Goal: Task Accomplishment & Management: Manage account settings

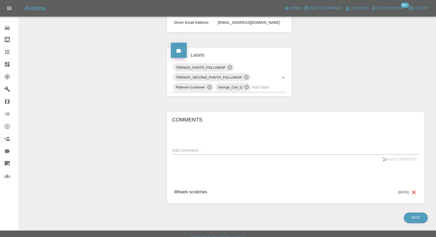
scroll to position [162, 0]
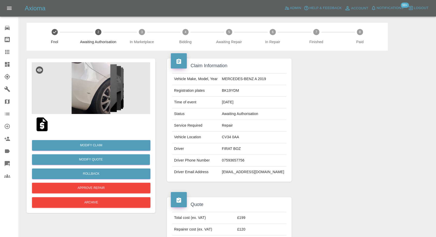
click at [101, 102] on img at bounding box center [91, 88] width 118 height 52
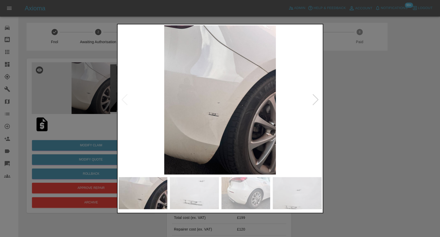
click at [194, 182] on img at bounding box center [194, 193] width 49 height 32
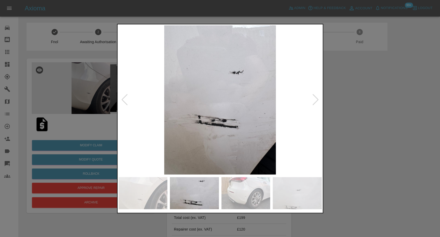
click at [258, 199] on img at bounding box center [246, 193] width 49 height 32
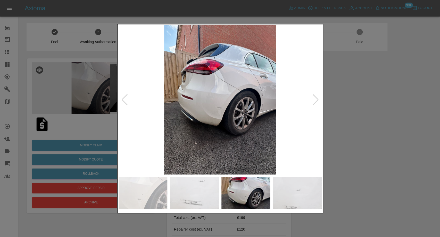
click at [317, 204] on img at bounding box center [297, 193] width 49 height 32
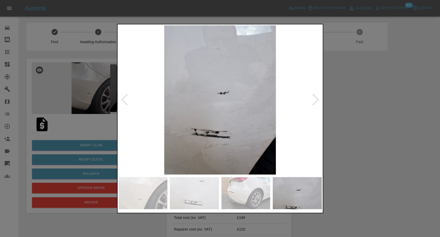
click at [311, 100] on img at bounding box center [220, 99] width 203 height 149
click at [313, 105] on div at bounding box center [315, 99] width 7 height 11
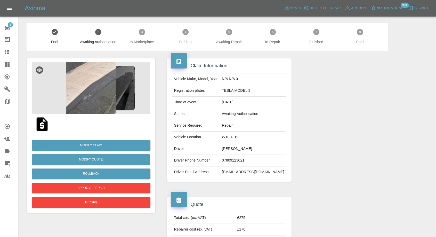
click at [86, 96] on img at bounding box center [91, 88] width 118 height 52
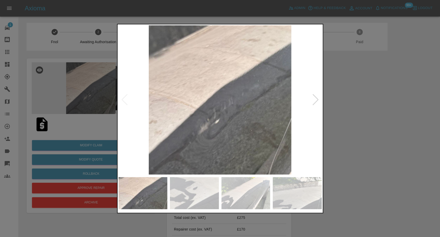
click at [208, 203] on img at bounding box center [194, 193] width 49 height 32
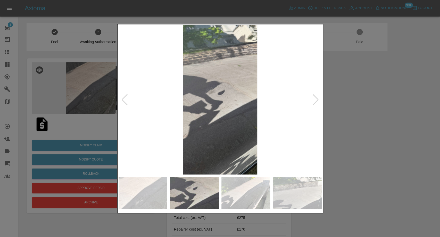
click at [255, 197] on img at bounding box center [246, 193] width 49 height 32
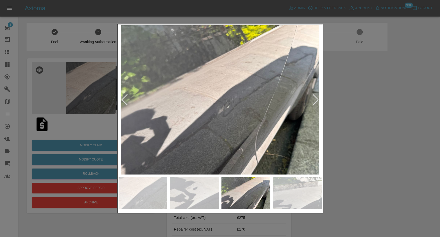
click at [293, 199] on img at bounding box center [297, 193] width 49 height 32
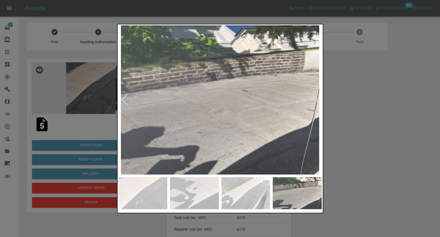
click at [314, 98] on div at bounding box center [315, 99] width 7 height 11
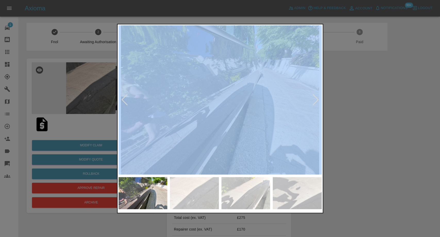
click at [314, 98] on div at bounding box center [315, 99] width 7 height 11
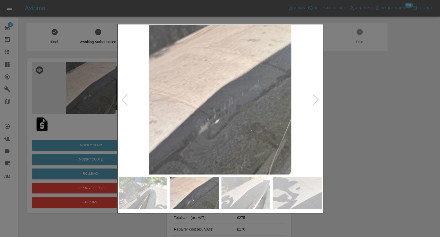
click at [314, 98] on div at bounding box center [315, 99] width 7 height 11
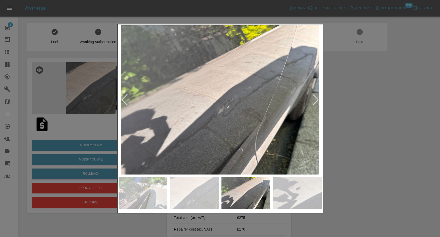
click at [314, 98] on div at bounding box center [315, 99] width 7 height 11
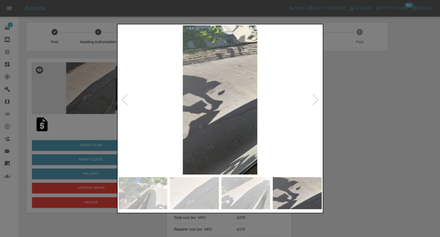
click at [314, 98] on div at bounding box center [315, 99] width 7 height 11
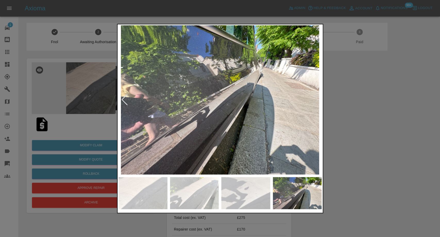
click at [314, 98] on img at bounding box center [220, 99] width 203 height 149
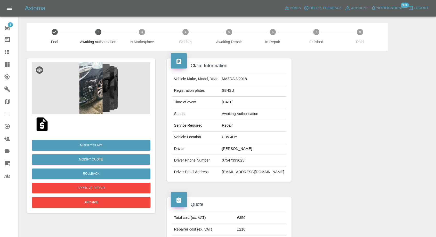
click at [98, 98] on img at bounding box center [91, 88] width 118 height 52
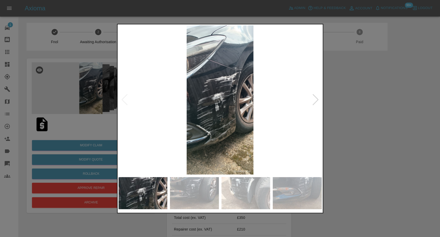
click at [216, 197] on img at bounding box center [194, 193] width 49 height 32
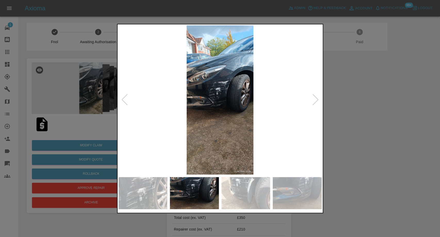
click at [249, 199] on img at bounding box center [246, 193] width 49 height 32
click at [297, 195] on img at bounding box center [297, 193] width 49 height 32
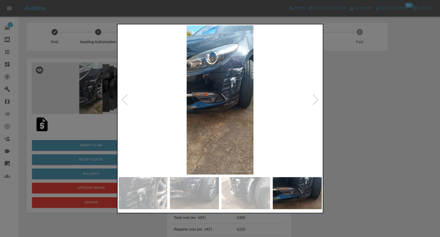
click at [382, 149] on div at bounding box center [220, 118] width 440 height 237
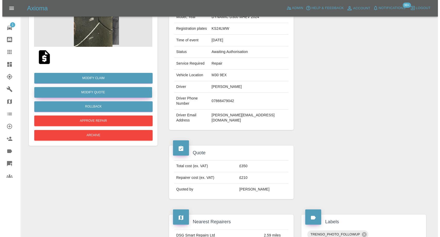
scroll to position [57, 0]
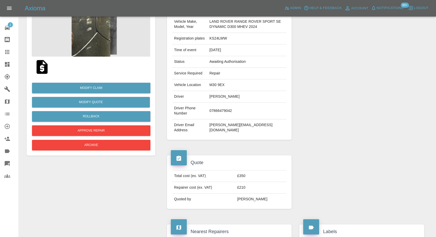
click at [98, 43] on img at bounding box center [91, 31] width 118 height 52
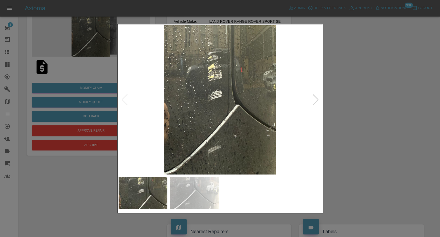
click at [204, 171] on img at bounding box center [220, 99] width 203 height 149
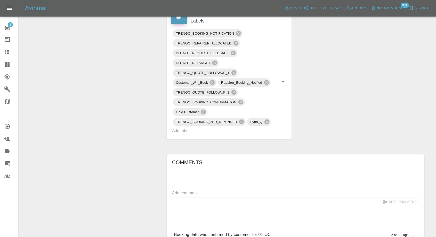
scroll to position [287, 0]
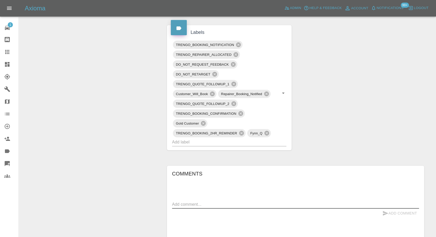
click at [190, 204] on textarea at bounding box center [295, 204] width 247 height 6
paste textarea "Hiya, sorry just been going through our options. yes we’ve decided to go ahead …"
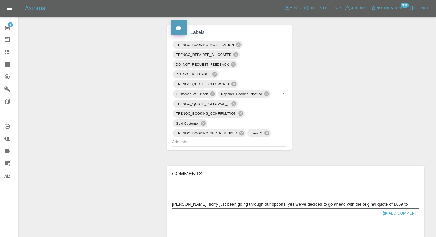
click at [371, 203] on textarea "Hiya, sorry just been going through our options. yes we’ve decided to go ahead …" at bounding box center [295, 204] width 247 height 6
type textarea "Hiya, sorry just been going through our options. yes we’ve decided to go ahead …"
click at [385, 211] on icon "submit" at bounding box center [385, 213] width 6 height 6
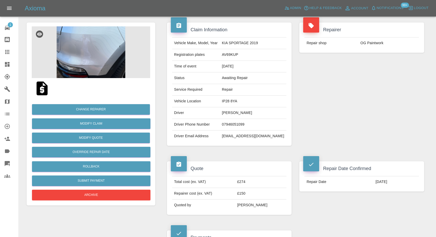
scroll to position [0, 0]
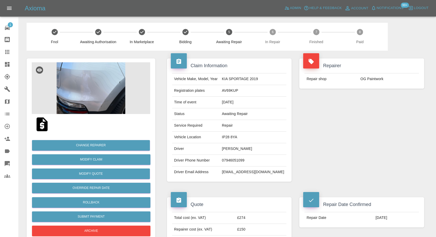
click at [99, 94] on img at bounding box center [91, 88] width 118 height 52
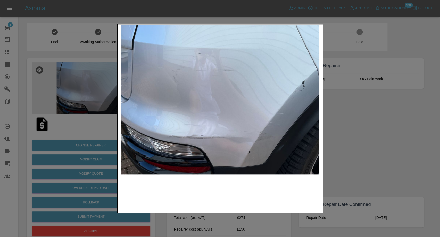
click at [184, 194] on div at bounding box center [220, 193] width 203 height 32
click at [358, 152] on div at bounding box center [220, 118] width 440 height 237
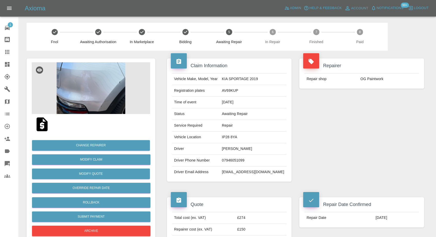
click at [237, 173] on td "ben.savage@hotmail.co.uk" at bounding box center [253, 171] width 67 height 11
copy div "ben.savage@hotmail.co.uk"
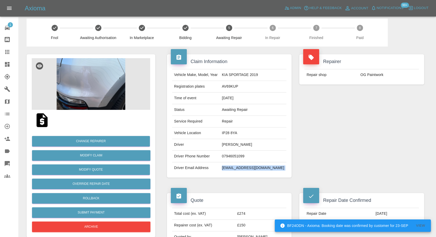
scroll to position [86, 0]
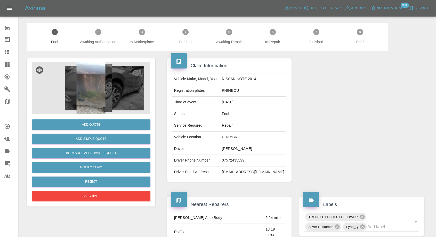
click at [83, 91] on img at bounding box center [91, 88] width 118 height 52
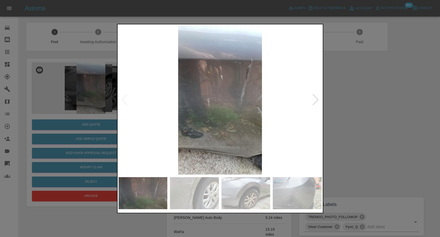
click at [205, 199] on img at bounding box center [194, 193] width 49 height 32
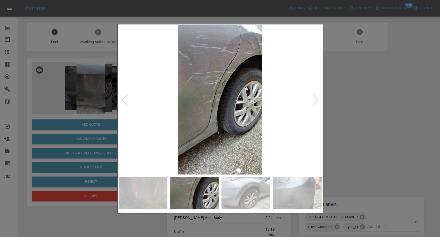
click at [249, 195] on img at bounding box center [246, 193] width 49 height 32
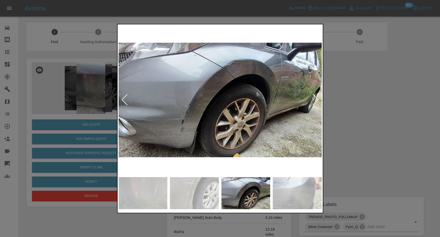
click at [295, 196] on img at bounding box center [297, 193] width 49 height 32
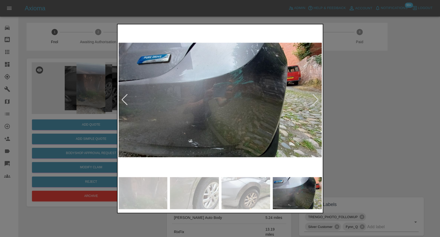
click at [316, 100] on div at bounding box center [315, 99] width 7 height 11
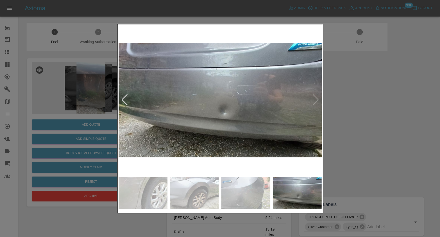
click at [316, 100] on img at bounding box center [220, 99] width 203 height 149
click at [190, 191] on img at bounding box center [194, 193] width 49 height 32
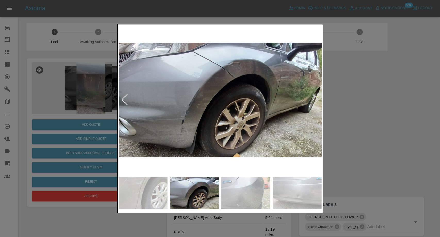
click at [254, 207] on img at bounding box center [246, 193] width 49 height 32
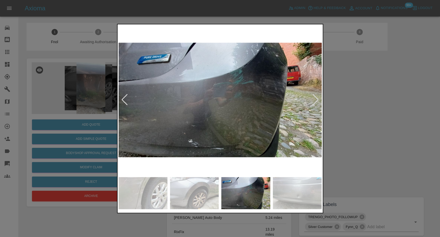
click at [280, 201] on img at bounding box center [297, 193] width 49 height 32
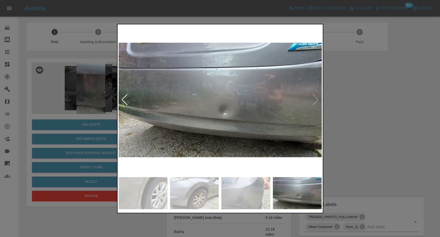
click at [319, 98] on img at bounding box center [220, 99] width 203 height 149
click at [318, 99] on img at bounding box center [220, 99] width 203 height 149
click at [381, 123] on div at bounding box center [220, 118] width 440 height 237
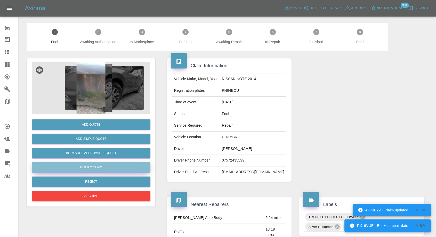
click at [91, 167] on link "Modify Claim" at bounding box center [91, 167] width 118 height 11
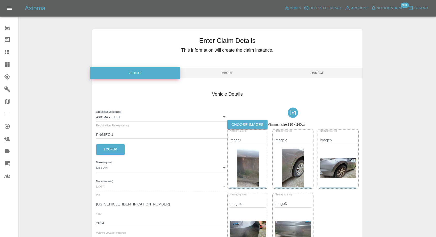
click at [255, 123] on label "Choose images" at bounding box center [247, 125] width 40 height 10
click at [0, 0] on input "Choose images" at bounding box center [0, 0] width 0 height 0
click at [320, 71] on span "Damage" at bounding box center [317, 73] width 90 height 10
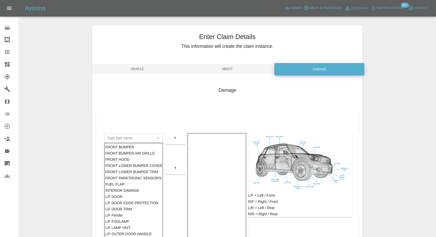
scroll to position [83, 0]
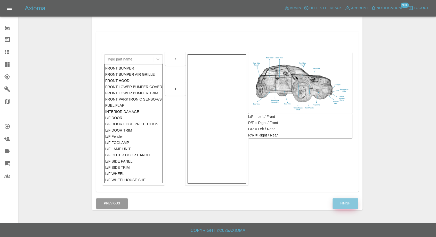
click at [338, 204] on button "Finish" at bounding box center [346, 203] width 26 height 11
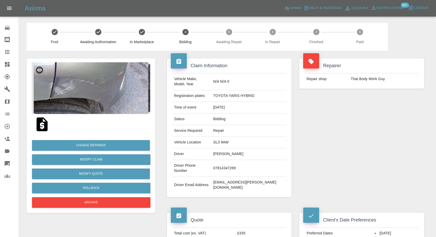
click at [45, 125] on img at bounding box center [42, 124] width 17 height 17
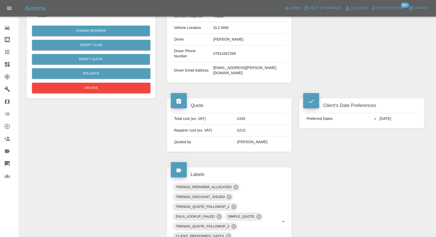
scroll to position [115, 0]
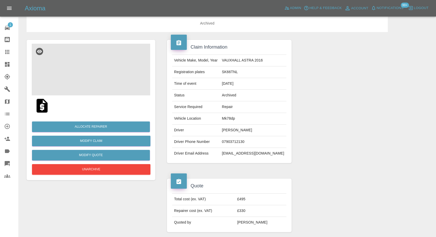
scroll to position [29, 0]
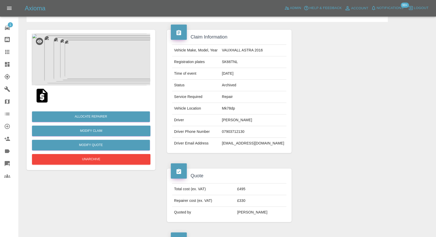
click at [100, 58] on img at bounding box center [91, 60] width 118 height 52
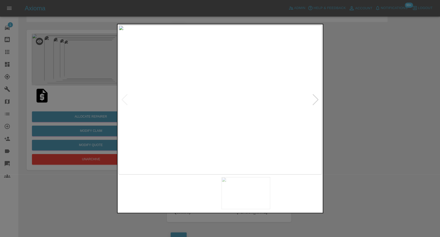
click at [211, 188] on img at bounding box center [194, 193] width 49 height 32
click at [253, 192] on img at bounding box center [246, 193] width 49 height 32
click at [303, 193] on img at bounding box center [297, 193] width 49 height 32
click at [362, 119] on div at bounding box center [220, 118] width 440 height 237
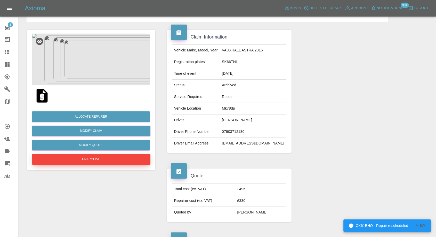
click at [94, 160] on button "Unarchive" at bounding box center [91, 159] width 118 height 11
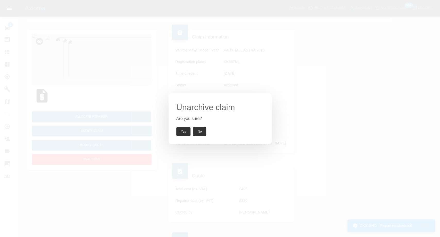
click at [179, 131] on button "Yes" at bounding box center [183, 131] width 14 height 9
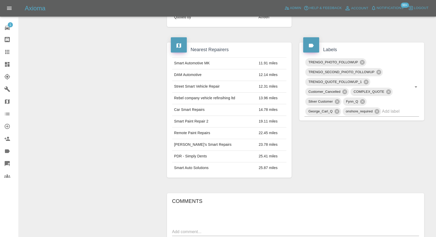
scroll to position [166, 0]
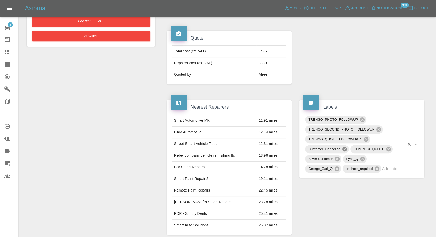
click at [344, 147] on icon at bounding box center [344, 149] width 5 height 5
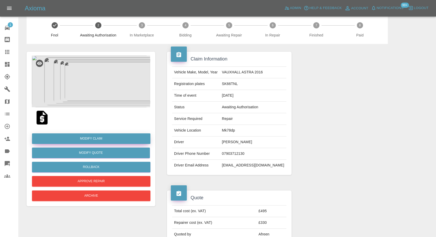
scroll to position [0, 0]
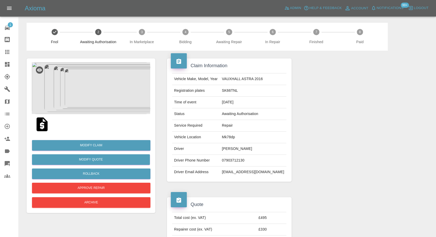
click at [43, 125] on img at bounding box center [42, 124] width 17 height 17
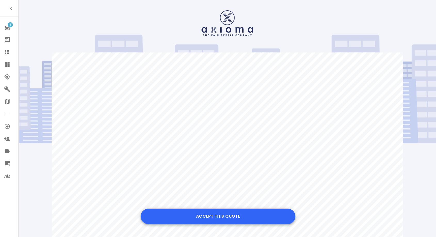
click at [231, 217] on button "Accept this Quote" at bounding box center [218, 215] width 155 height 15
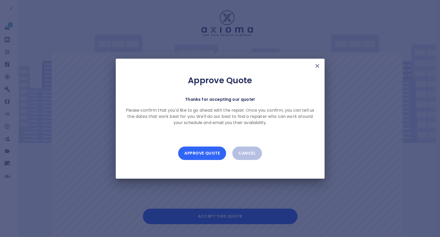
click at [205, 147] on button "Approve Quote" at bounding box center [202, 152] width 48 height 13
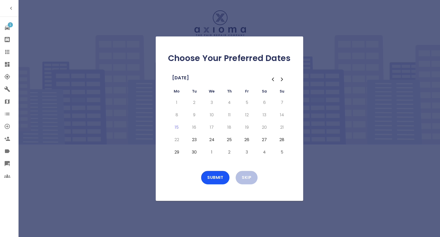
click at [192, 139] on button "23" at bounding box center [194, 139] width 9 height 8
click at [212, 143] on button "24" at bounding box center [211, 139] width 9 height 8
click at [231, 139] on button "25" at bounding box center [229, 139] width 9 height 8
click at [250, 143] on button "26" at bounding box center [247, 139] width 9 height 8
click at [178, 150] on button "29" at bounding box center [176, 152] width 9 height 8
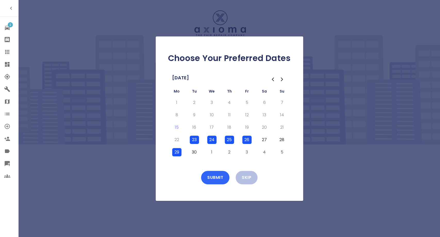
click at [217, 176] on button "Submit" at bounding box center [215, 177] width 28 height 13
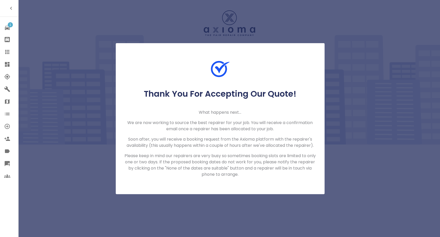
drag, startPoint x: 6, startPoint y: 53, endPoint x: 18, endPoint y: 37, distance: 20.1
click at [6, 53] on icon at bounding box center [7, 52] width 4 height 4
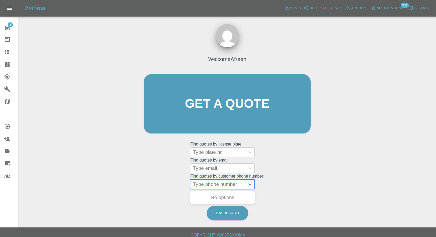
click at [219, 182] on div at bounding box center [217, 183] width 49 height 7
paste input "+447903712130"
drag, startPoint x: 204, startPoint y: 184, endPoint x: 157, endPoint y: 185, distance: 46.5
click at [167, 185] on div "Welcome Afreen Get a quote Get a quote Find quotes by license plate: Type plate…" at bounding box center [227, 114] width 178 height 156
type input "07903712130"
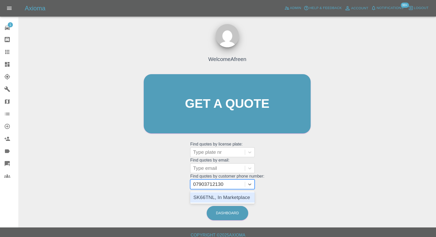
click at [226, 196] on div "SK66TNL, In Marketplace" at bounding box center [222, 197] width 65 height 10
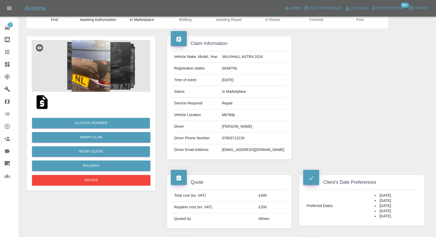
scroll to position [29, 0]
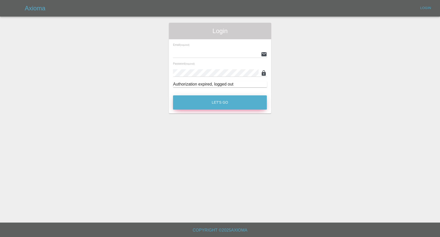
type input "afreen@axioma.co.uk"
click at [219, 102] on button "Let's Go" at bounding box center [220, 102] width 94 height 14
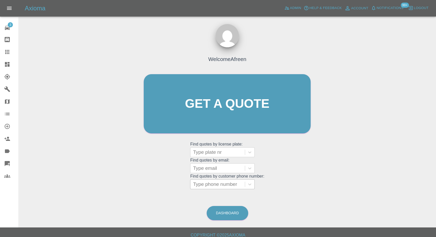
click at [210, 185] on div at bounding box center [217, 183] width 49 height 7
paste input "+447446925257"
click at [201, 184] on input "+447446925257" at bounding box center [211, 184] width 37 height 6
drag, startPoint x: 202, startPoint y: 184, endPoint x: 170, endPoint y: 187, distance: 32.1
click at [174, 187] on div "Welcome Afreen Get a quote Get a quote Find quotes by license plate: Type plate…" at bounding box center [227, 114] width 178 height 156
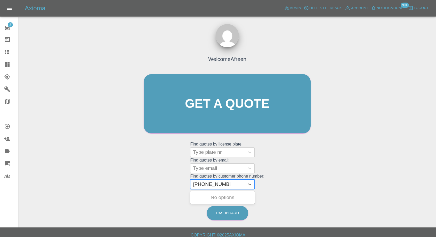
type input "07446925257"
click at [218, 196] on div "AF71UMC, Bidding" at bounding box center [222, 197] width 65 height 10
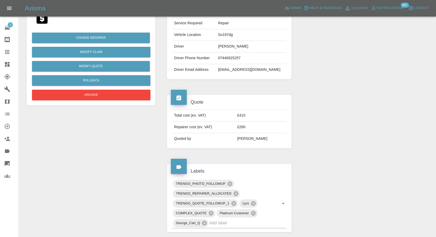
scroll to position [57, 0]
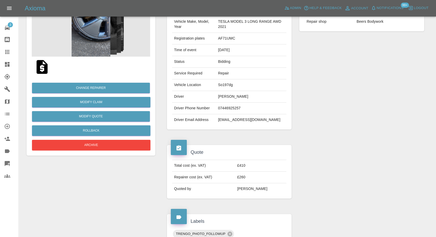
click at [104, 38] on img at bounding box center [91, 31] width 118 height 52
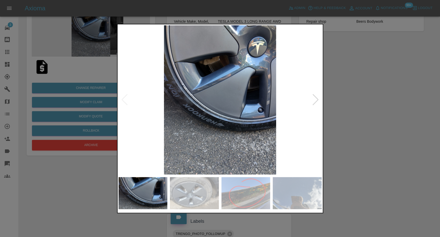
click at [211, 192] on img at bounding box center [194, 193] width 49 height 32
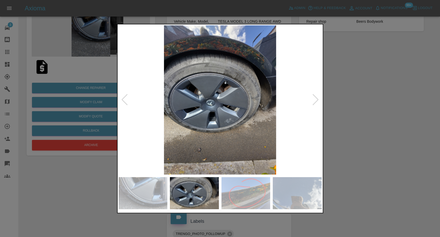
click at [268, 198] on img at bounding box center [246, 193] width 49 height 32
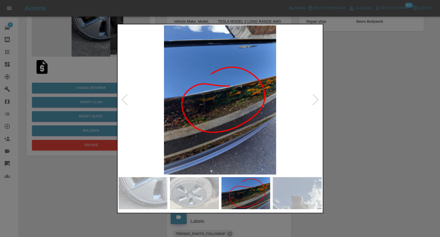
click at [293, 195] on img at bounding box center [297, 193] width 49 height 32
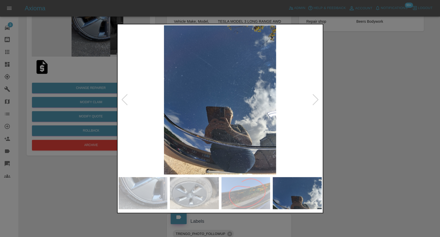
click at [351, 153] on div at bounding box center [220, 118] width 440 height 237
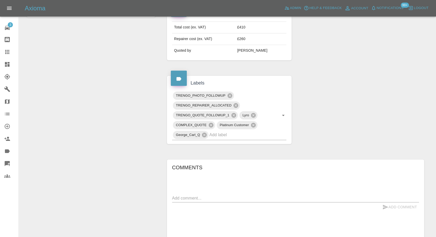
scroll to position [258, 0]
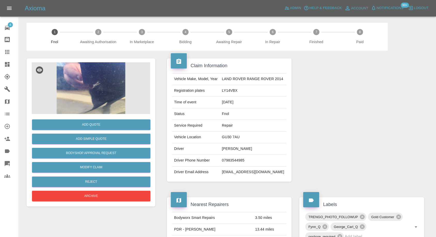
click at [88, 92] on img at bounding box center [91, 88] width 118 height 52
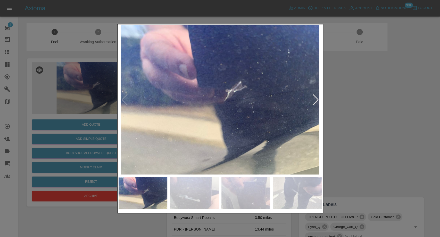
click at [202, 189] on img at bounding box center [194, 193] width 49 height 32
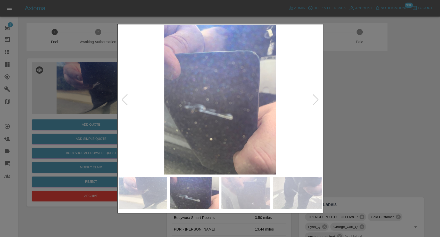
click at [251, 199] on img at bounding box center [246, 193] width 49 height 32
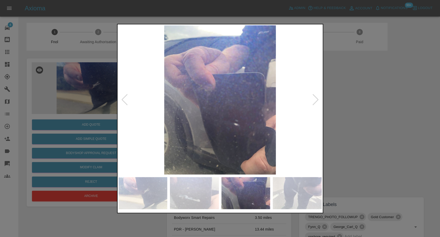
click at [302, 199] on img at bounding box center [297, 193] width 49 height 32
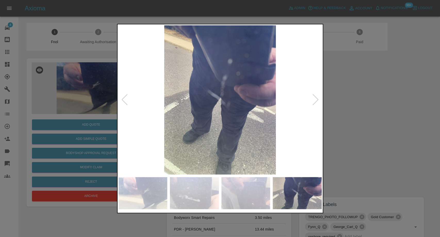
click at [311, 98] on img at bounding box center [220, 99] width 203 height 149
click at [317, 101] on div at bounding box center [315, 99] width 7 height 11
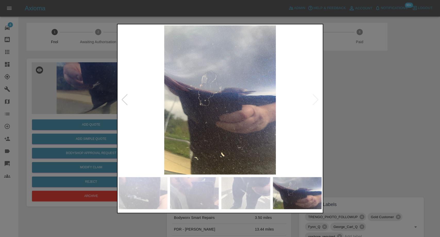
click at [317, 101] on img at bounding box center [220, 99] width 203 height 149
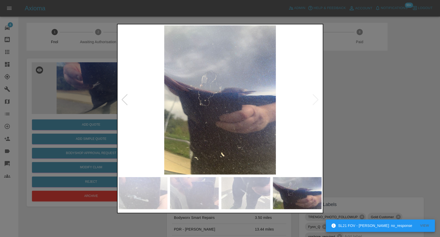
click at [343, 116] on div at bounding box center [220, 118] width 440 height 237
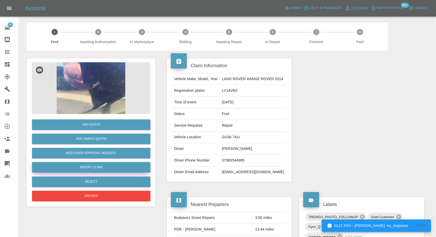
drag, startPoint x: 89, startPoint y: 167, endPoint x: 103, endPoint y: 167, distance: 14.2
click at [89, 167] on link "Modify Claim" at bounding box center [91, 167] width 118 height 11
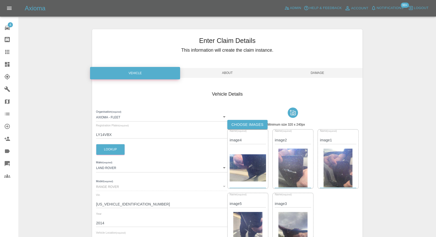
click at [247, 119] on div "Choose images Minimum size 320 x 240px Name (required) image4 Name (required) i…" at bounding box center [292, 178] width 131 height 146
click at [255, 122] on label "Choose images" at bounding box center [247, 125] width 40 height 10
click at [0, 0] on input "Choose images" at bounding box center [0, 0] width 0 height 0
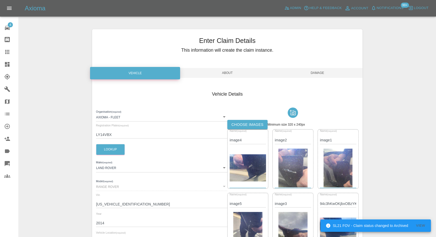
click at [317, 73] on span "Damage" at bounding box center [317, 73] width 90 height 10
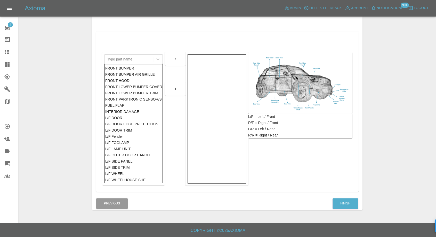
scroll to position [83, 0]
click at [345, 203] on button "Finish" at bounding box center [346, 203] width 26 height 11
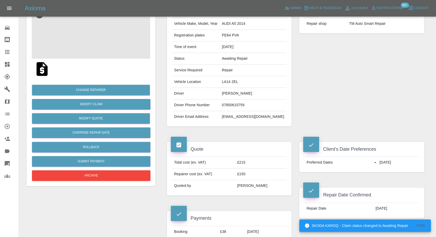
scroll to position [57, 0]
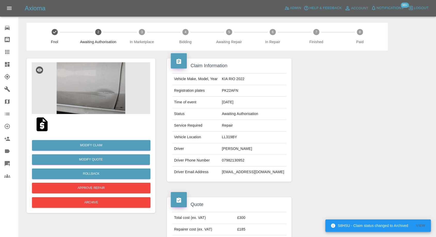
click at [41, 127] on img at bounding box center [42, 124] width 17 height 17
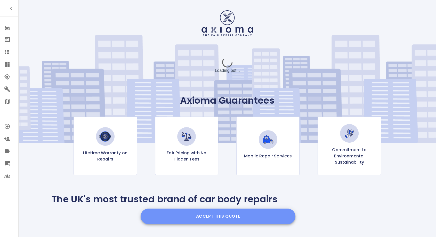
click at [223, 215] on button "Accept this Quote" at bounding box center [218, 215] width 155 height 15
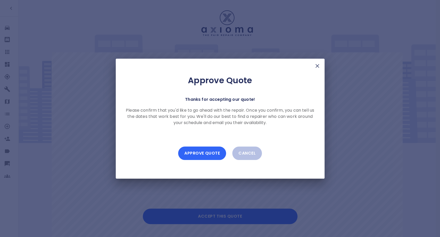
click at [207, 159] on button "Approve Quote" at bounding box center [202, 152] width 48 height 13
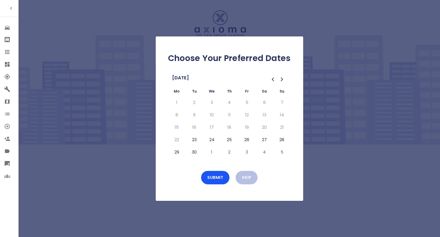
click at [190, 141] on td "23" at bounding box center [195, 139] width 18 height 12
click at [196, 141] on button "23" at bounding box center [194, 139] width 9 height 8
click at [215, 138] on button "24" at bounding box center [211, 139] width 9 height 8
click at [228, 141] on button "25" at bounding box center [229, 139] width 9 height 8
click at [245, 141] on button "26" at bounding box center [247, 139] width 9 height 8
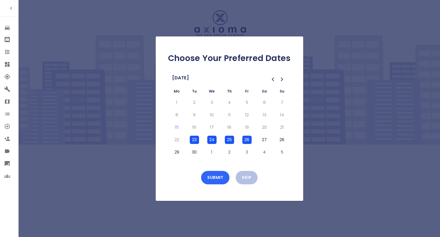
click at [217, 178] on button "Submit" at bounding box center [215, 177] width 28 height 13
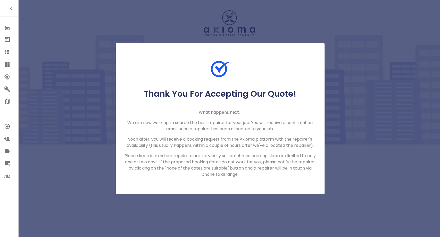
click at [8, 49] on icon at bounding box center [7, 52] width 6 height 6
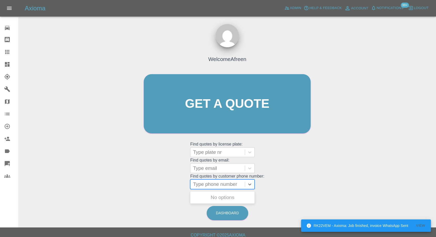
click at [222, 184] on div at bounding box center [217, 183] width 49 height 7
paste input "+447860123243"
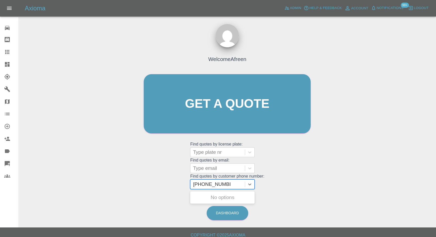
drag, startPoint x: 204, startPoint y: 184, endPoint x: 132, endPoint y: 181, distance: 71.3
click at [132, 181] on div "Welcome Afreen Get a quote Get a quote Find quotes by license plate: Type plate…" at bounding box center [227, 128] width 409 height 185
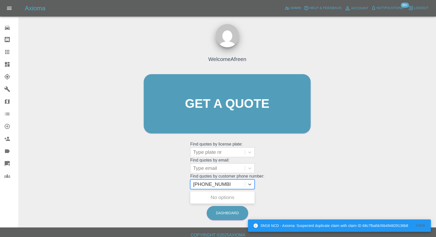
type input "07860123243"
click at [211, 196] on div "G6 MUA, Paid" at bounding box center [222, 197] width 65 height 10
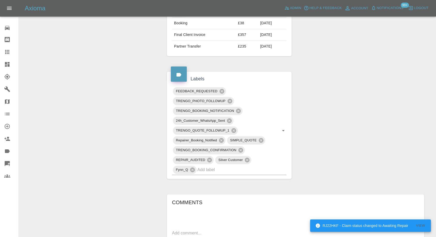
scroll to position [315, 0]
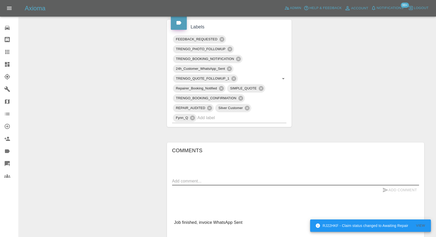
click at [243, 181] on textarea at bounding box center [295, 181] width 247 height 6
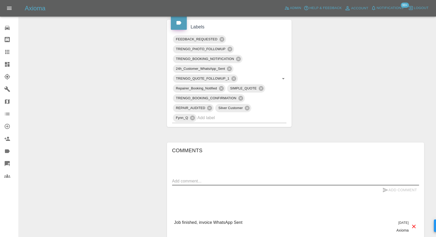
paste textarea "I’d appreciate if someone can get back to me please the repair that was carried…"
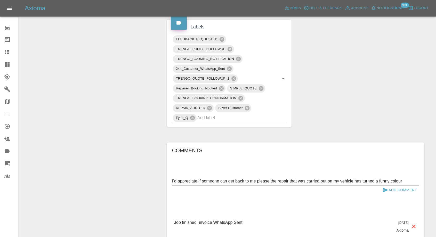
type textarea "I’d appreciate if someone can get back to me please the repair that was carried…"
click at [385, 190] on icon "submit" at bounding box center [385, 189] width 5 height 5
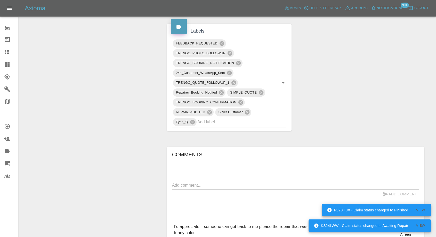
scroll to position [344, 0]
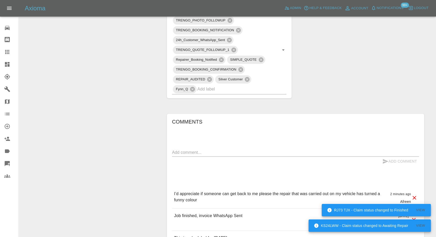
click at [224, 152] on textarea at bounding box center [295, 152] width 247 height 6
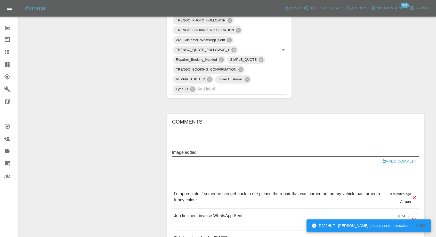
type textarea "Image added"
click at [383, 161] on icon "submit" at bounding box center [385, 161] width 5 height 5
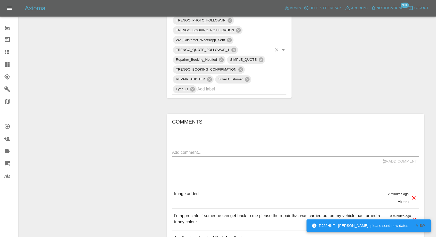
click at [229, 91] on input "text" at bounding box center [234, 89] width 75 height 8
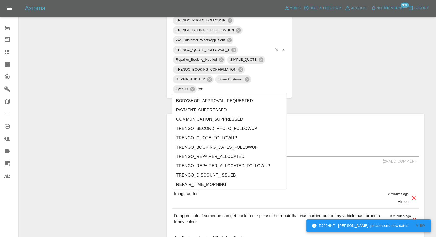
type input "rect"
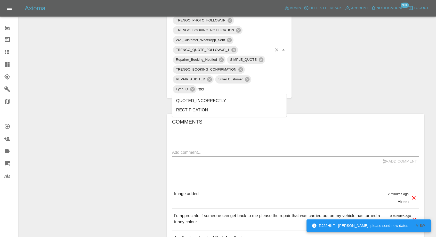
click at [206, 110] on li "RECTIFICATION" at bounding box center [229, 109] width 115 height 9
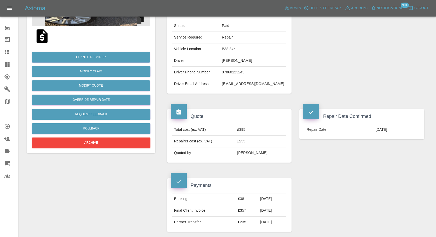
scroll to position [86, 0]
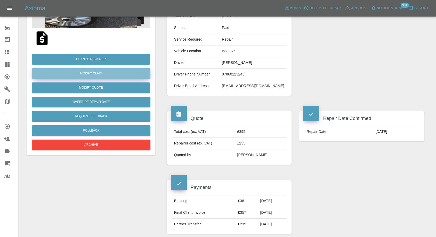
click at [101, 71] on link "Modify Claim" at bounding box center [91, 73] width 118 height 11
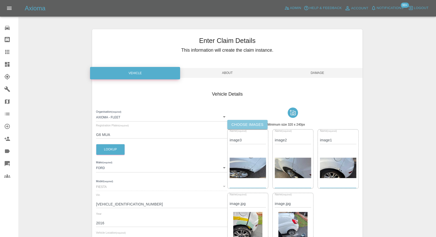
click at [245, 125] on label "Choose images" at bounding box center [247, 125] width 40 height 10
click at [0, 0] on input "Choose images" at bounding box center [0, 0] width 0 height 0
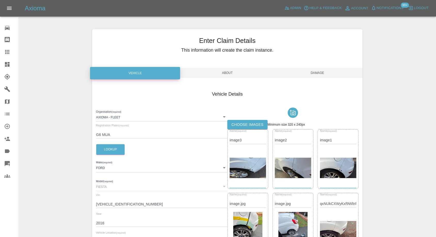
click at [322, 74] on span "Damage" at bounding box center [317, 73] width 90 height 10
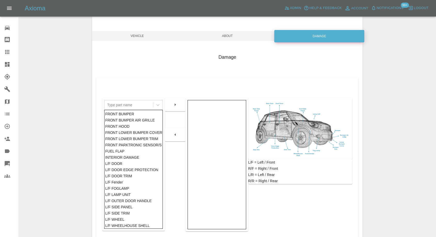
scroll to position [83, 0]
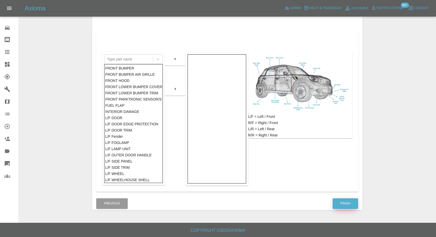
click at [345, 202] on button "Finish" at bounding box center [346, 203] width 26 height 11
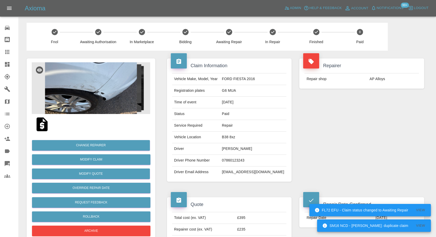
click at [375, 78] on td "AP Alloys" at bounding box center [393, 78] width 52 height 11
copy div "AP Alloys"
click at [4, 88] on link "Garages" at bounding box center [9, 89] width 18 height 12
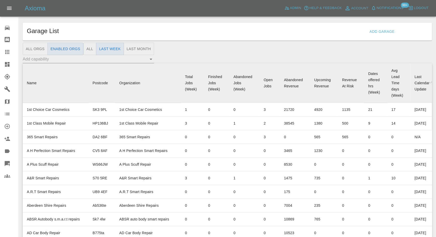
scroll to position [172, 0]
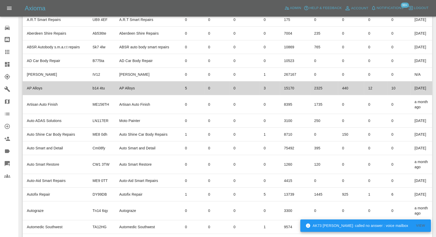
click at [37, 95] on td "AP Alloys" at bounding box center [56, 88] width 66 height 14
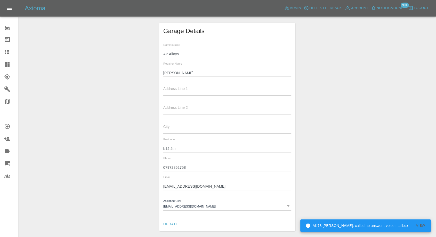
click at [171, 71] on input "Andrew" at bounding box center [227, 72] width 128 height 7
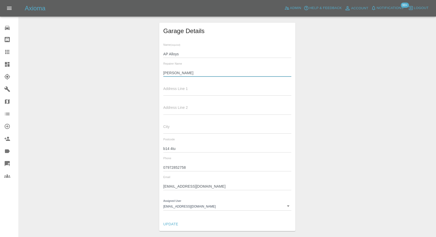
click at [169, 165] on input "07972852758" at bounding box center [227, 167] width 128 height 7
click at [170, 165] on input "07972852758" at bounding box center [227, 167] width 128 height 7
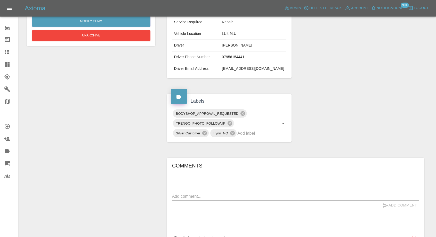
scroll to position [100, 0]
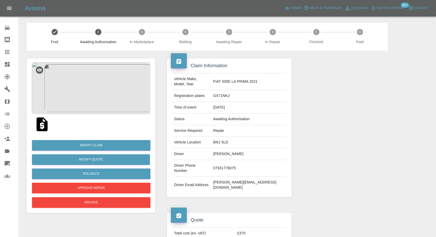
click at [37, 129] on img at bounding box center [42, 124] width 17 height 17
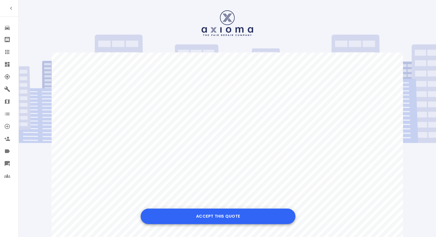
click at [236, 217] on button "Accept this Quote" at bounding box center [218, 215] width 155 height 15
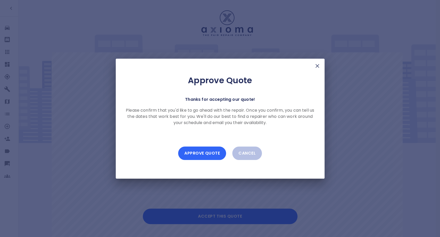
click at [205, 153] on button "Approve Quote" at bounding box center [202, 152] width 48 height 13
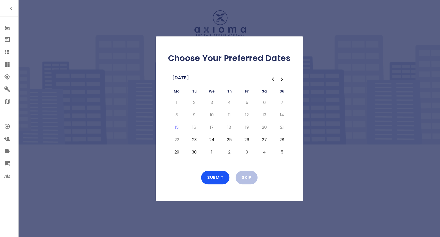
click at [176, 150] on button "29" at bounding box center [176, 152] width 9 height 8
click at [220, 176] on button "Submit" at bounding box center [215, 177] width 28 height 13
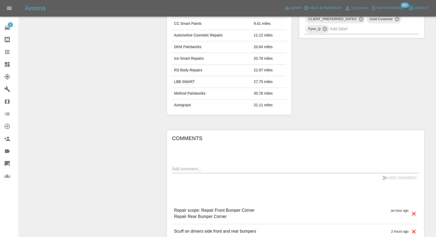
scroll to position [315, 0]
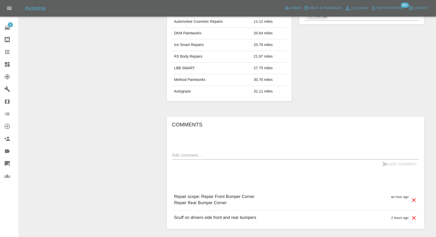
click at [219, 152] on textarea at bounding box center [295, 155] width 247 height 6
type textarea "anything before 29th please"
click at [385, 161] on icon "submit" at bounding box center [385, 164] width 6 height 6
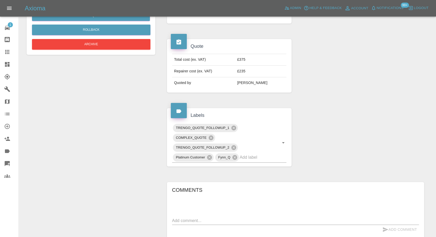
scroll to position [172, 0]
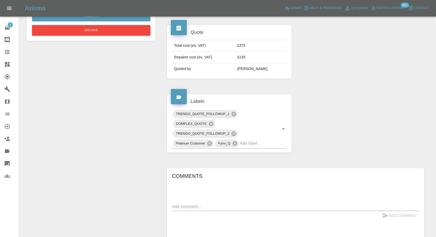
click at [189, 203] on textarea at bounding box center [295, 206] width 247 height 6
paste textarea "[STREET_ADDRESS]"
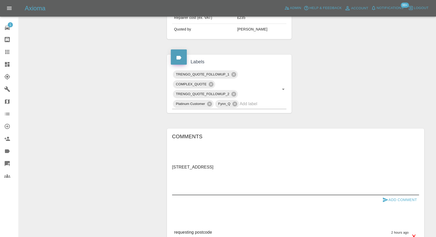
scroll to position [258, 0]
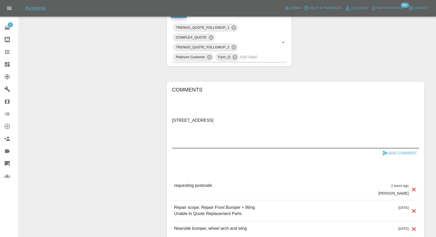
type textarea "[STREET_ADDRESS]"
click at [382, 149] on button "Add Comment" at bounding box center [399, 153] width 39 height 10
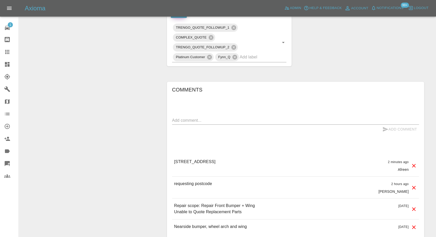
drag, startPoint x: 173, startPoint y: 186, endPoint x: 200, endPoint y: 186, distance: 27.1
click at [200, 176] on div "[STREET_ADDRESS] 2 minutes ago Afreen" at bounding box center [295, 165] width 247 height 22
copy p "IP3 8XP"
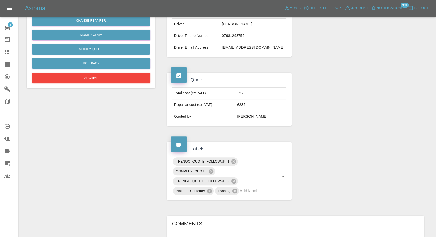
scroll to position [86, 0]
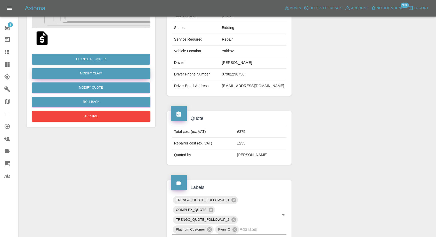
click at [99, 72] on link "Modify Claim" at bounding box center [91, 73] width 118 height 11
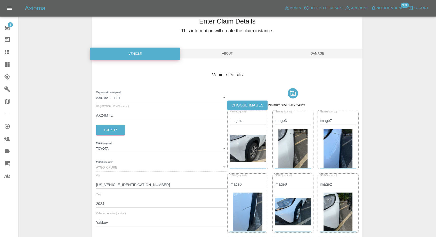
scroll to position [115, 0]
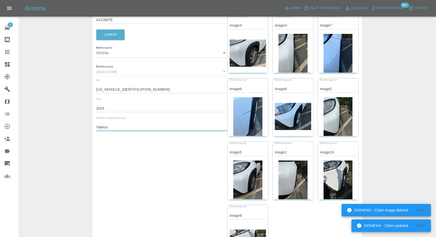
drag, startPoint x: 116, startPoint y: 129, endPoint x: 81, endPoint y: 123, distance: 35.6
click at [87, 126] on div "Enter Claim Details This information will create the claim instance. Vehicle Ab…" at bounding box center [227, 124] width 417 height 432
paste input "IP3 8XP"
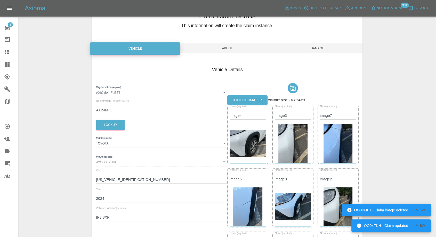
scroll to position [0, 0]
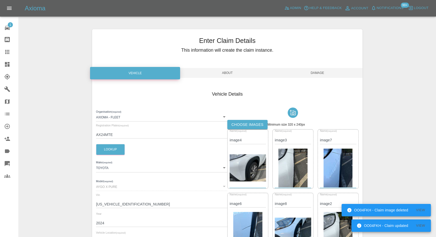
type input "IP3 8XP"
click at [321, 69] on span "Damage" at bounding box center [317, 73] width 90 height 10
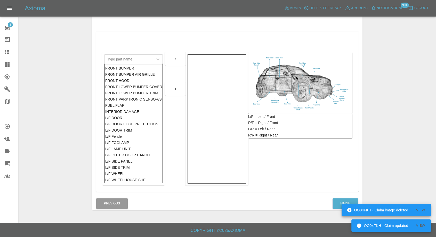
scroll to position [54, 0]
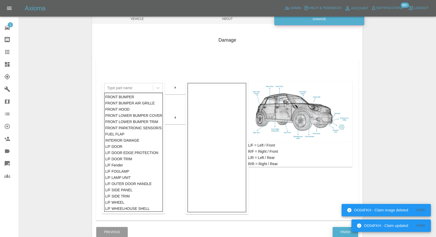
click at [336, 230] on button "Finish" at bounding box center [346, 232] width 26 height 11
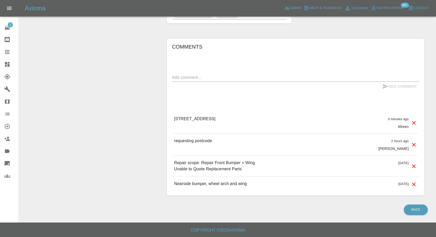
scroll to position [318, 0]
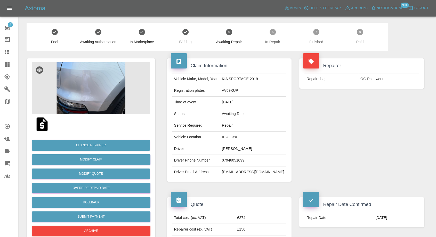
click at [237, 160] on td "07946051099" at bounding box center [253, 161] width 67 height 12
copy td "07946051099"
click at [297, 191] on div "Repair Date Confirmed Repair Date 01/10/2025" at bounding box center [361, 212] width 133 height 46
click at [236, 158] on td "07946051099" at bounding box center [253, 161] width 67 height 12
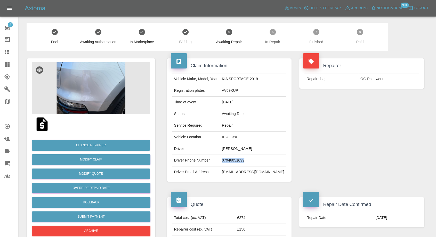
click at [236, 158] on td "07946051099" at bounding box center [253, 161] width 67 height 12
copy td "07946051099"
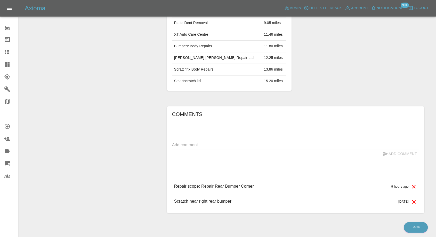
scroll to position [332, 0]
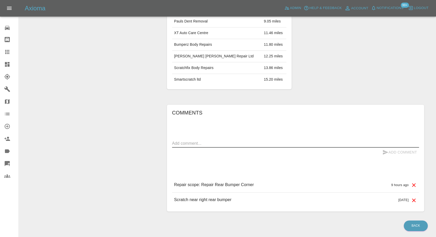
click at [215, 140] on textarea at bounding box center [295, 143] width 247 height 6
type textarea "space and power confirmed."
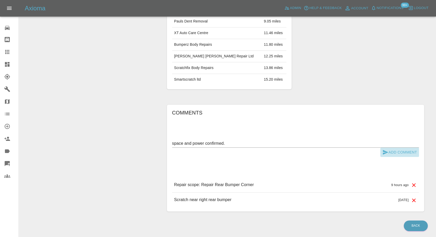
click at [384, 150] on icon "submit" at bounding box center [385, 152] width 5 height 5
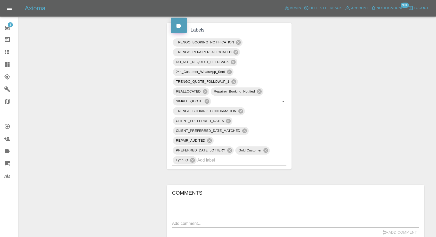
scroll to position [229, 0]
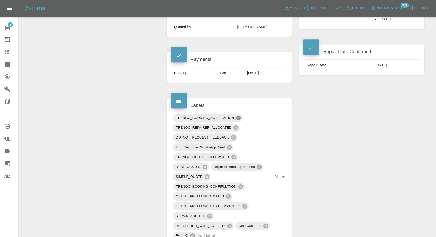
click at [239, 115] on icon at bounding box center [238, 117] width 5 height 5
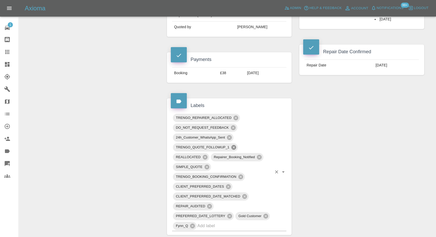
click at [229, 144] on span "TRENGO_QUOTE_FOLLOWUP_1" at bounding box center [203, 147] width 60 height 6
click at [242, 174] on icon at bounding box center [240, 176] width 5 height 5
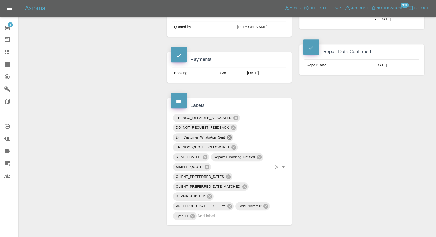
click at [228, 135] on icon at bounding box center [229, 137] width 5 height 5
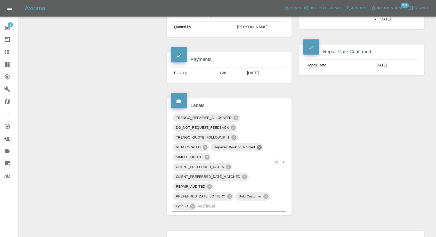
click at [259, 144] on icon at bounding box center [259, 147] width 6 height 6
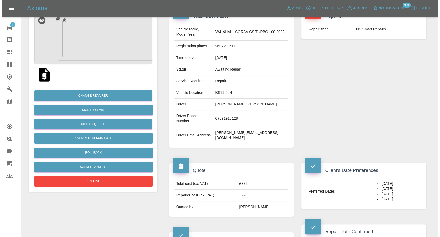
scroll to position [29, 0]
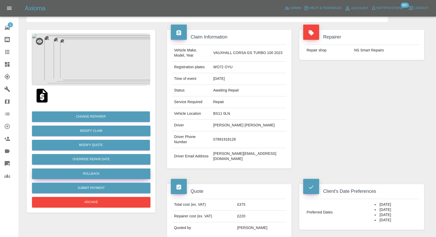
click at [84, 174] on button "Rollback" at bounding box center [91, 173] width 118 height 11
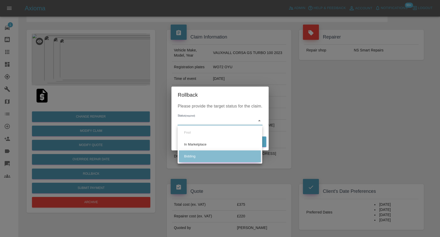
click at [192, 155] on li "Bidding" at bounding box center [220, 156] width 82 height 12
type input "bidding"
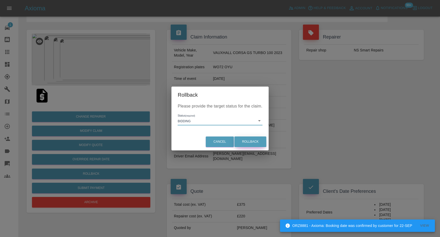
click at [251, 141] on button "Rollback" at bounding box center [251, 141] width 32 height 11
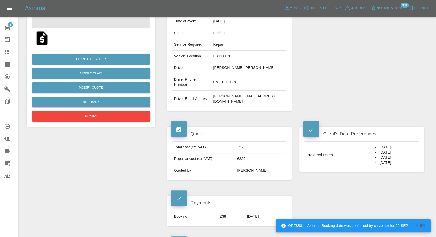
scroll to position [172, 0]
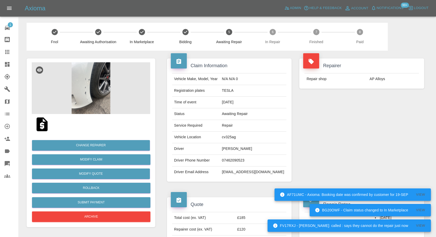
scroll to position [115, 0]
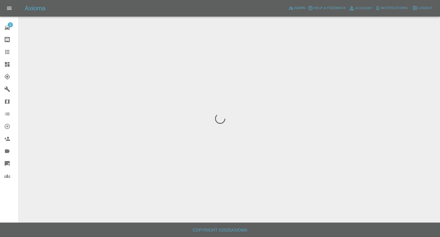
drag, startPoint x: 3, startPoint y: 50, endPoint x: 12, endPoint y: 60, distance: 13.9
click at [3, 50] on link "Claims" at bounding box center [9, 52] width 18 height 12
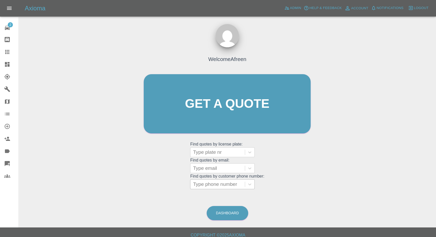
click at [207, 180] on div at bounding box center [217, 183] width 49 height 7
paste input "7496255043"
type input "7496255043"
click at [194, 185] on div at bounding box center [217, 183] width 54 height 9
paste input "7496255043"
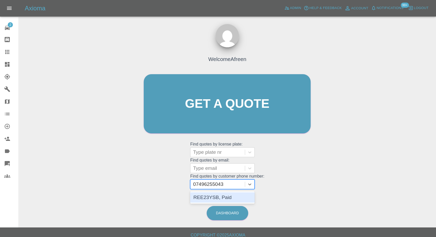
type input "07496255043"
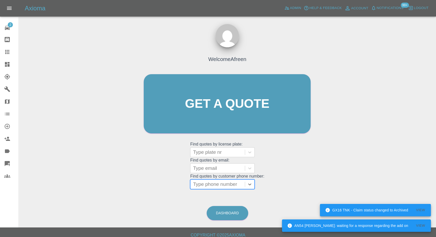
paste input "7494855041"
type input "7494855041"
click at [194, 184] on div at bounding box center [217, 183] width 54 height 9
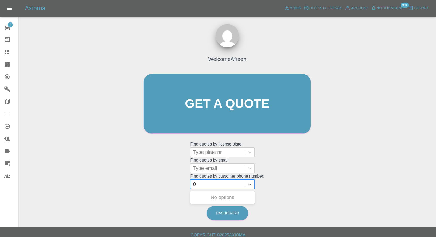
paste input "7494855041"
type input "07494855041"
click at [218, 197] on div "LK70 FHX, Archived" at bounding box center [222, 197] width 65 height 10
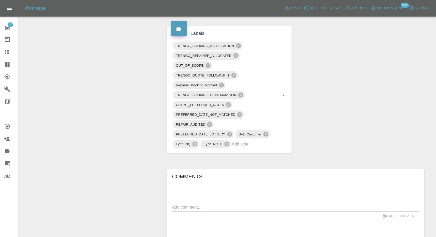
scroll to position [373, 0]
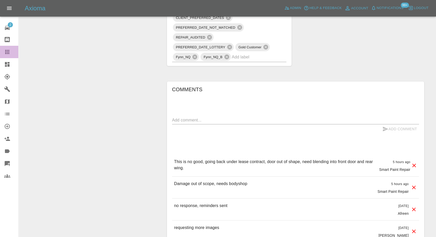
click at [6, 49] on icon at bounding box center [7, 52] width 6 height 6
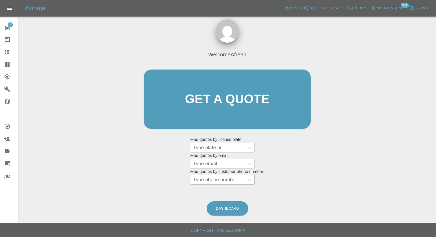
click at [211, 180] on div at bounding box center [217, 179] width 49 height 7
paste input "7498241301"
click at [194, 179] on input "7498241301" at bounding box center [207, 179] width 29 height 6
type input "07498241301"
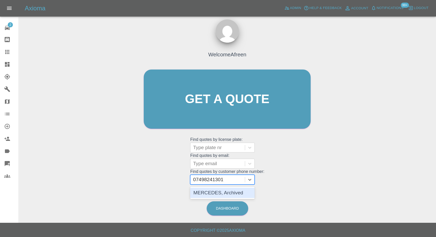
click at [235, 192] on div "MERCEDES, Archived" at bounding box center [222, 192] width 65 height 10
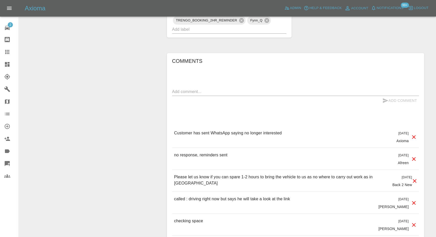
scroll to position [344, 0]
drag, startPoint x: 8, startPoint y: 51, endPoint x: 153, endPoint y: 154, distance: 177.6
click at [8, 51] on icon at bounding box center [7, 52] width 6 height 6
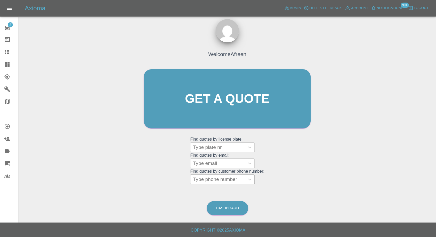
scroll to position [5, 0]
click at [211, 182] on div at bounding box center [217, 179] width 49 height 7
type input "0"
paste input "text"
click at [210, 179] on div at bounding box center [217, 179] width 49 height 7
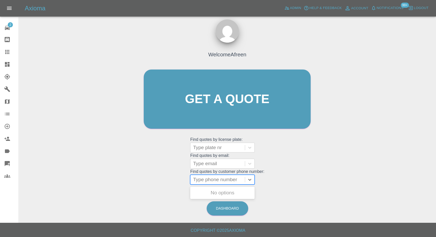
click at [210, 179] on div at bounding box center [217, 179] width 49 height 7
paste input "7393436440"
type input "07393436440"
click at [215, 192] on div "MM18YSP, Awaiting Repair" at bounding box center [222, 195] width 65 height 17
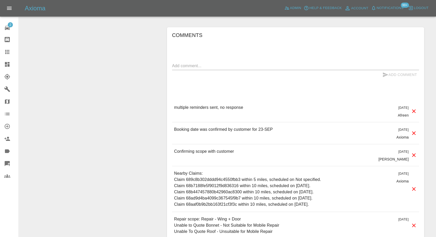
scroll to position [401, 0]
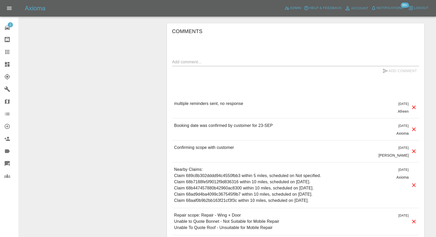
drag, startPoint x: 4, startPoint y: 50, endPoint x: 133, endPoint y: 142, distance: 158.9
click at [5, 50] on icon at bounding box center [7, 52] width 6 height 6
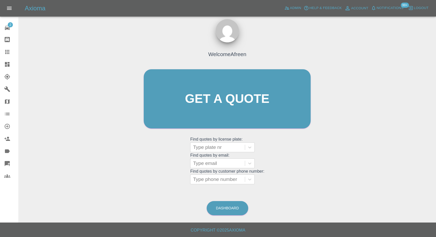
scroll to position [5, 0]
click at [215, 179] on div at bounding box center [217, 179] width 49 height 7
paste input "7817791168"
type input "07817791168"
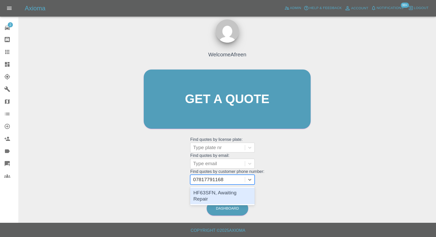
click at [212, 193] on div "HF63SFN, Awaiting Repair" at bounding box center [222, 195] width 65 height 17
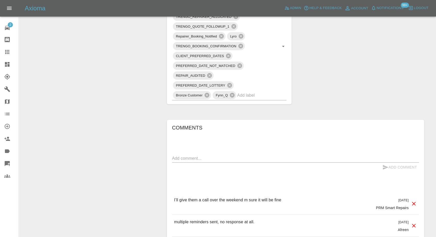
scroll to position [344, 0]
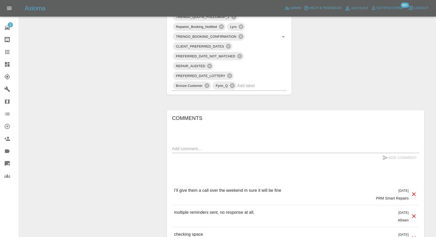
drag, startPoint x: 173, startPoint y: 191, endPoint x: 292, endPoint y: 192, distance: 119.0
click at [292, 192] on div "I’ll give them a call over the weekend m sure it will be fine 3 days ago PRM Sm…" at bounding box center [295, 194] width 247 height 22
copy p "I’ll give them a call over the weekend m sure it will be fine"
click at [6, 51] on icon at bounding box center [7, 52] width 6 height 6
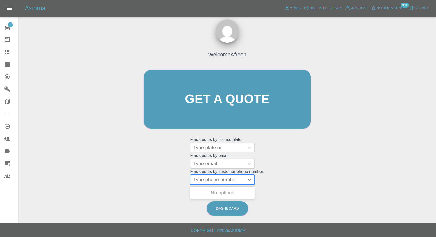
click at [226, 181] on div at bounding box center [217, 179] width 49 height 7
paste input "7771773032"
click at [196, 179] on input "7771773032" at bounding box center [207, 179] width 29 height 6
type input "07771773032"
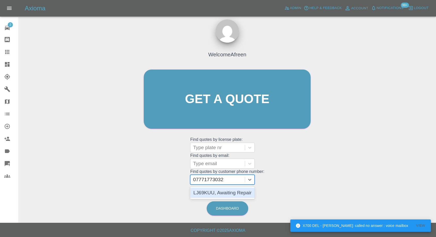
click at [205, 190] on div "LJ69KUU, Awaiting Repair" at bounding box center [222, 192] width 65 height 10
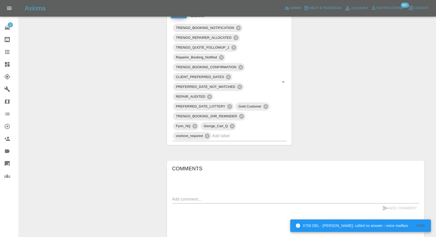
scroll to position [344, 0]
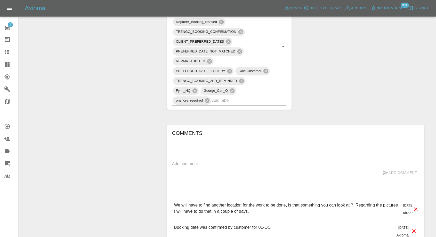
click at [202, 164] on textarea at bounding box center [295, 163] width 247 height 6
paste textarea "we will do but on holiday at moment until mid next week when we will come back"
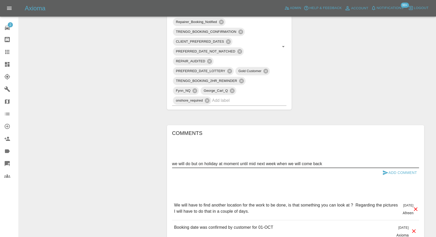
type textarea "we will do but on holiday at moment until mid next week when we will come back"
click at [384, 171] on icon "submit" at bounding box center [385, 172] width 5 height 5
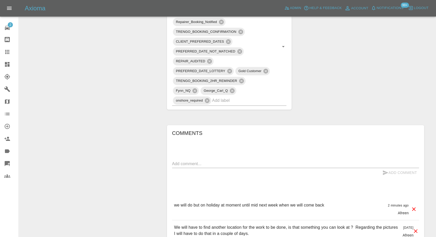
drag, startPoint x: 5, startPoint y: 52, endPoint x: 20, endPoint y: 59, distance: 16.4
click at [5, 52] on icon at bounding box center [7, 52] width 6 height 6
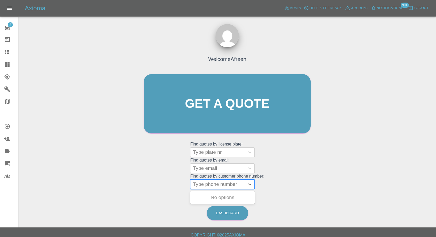
click at [206, 184] on div at bounding box center [217, 183] width 49 height 7
paste input "7739798096"
type input "07739798096"
click at [215, 195] on div "YE66 EFM, Archived" at bounding box center [222, 197] width 65 height 10
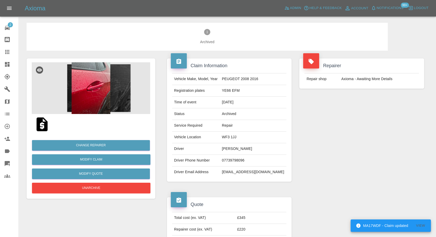
drag, startPoint x: 7, startPoint y: 48, endPoint x: 15, endPoint y: 62, distance: 16.6
click at [7, 48] on link "Claims" at bounding box center [9, 52] width 18 height 12
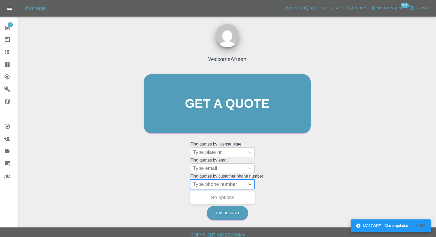
click at [213, 184] on div at bounding box center [217, 183] width 49 height 7
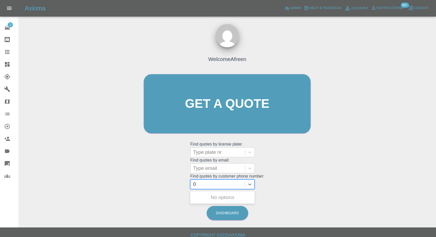
paste input "7398388916"
type input "07398388916"
click at [218, 197] on div "S19SWP, Awaiting Repair" at bounding box center [222, 197] width 65 height 10
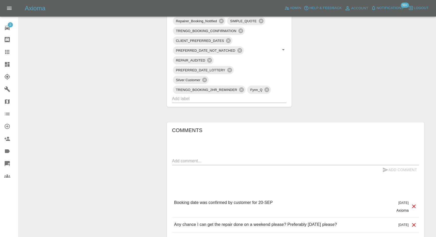
scroll to position [373, 0]
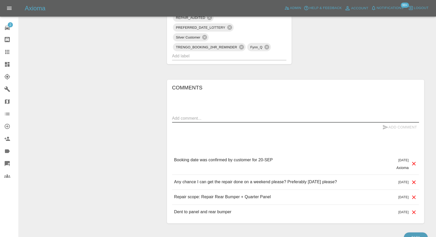
click at [227, 117] on textarea at bounding box center [295, 118] width 247 height 6
paste textarea "the address where the repairer would be coming to is a military camp. I would b…"
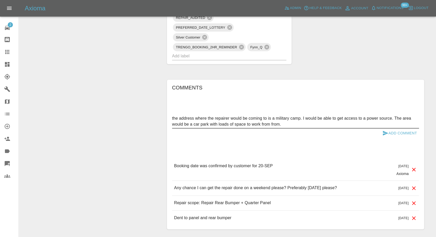
type textarea "the address where the repairer would be coming to is a military camp. I would b…"
click at [384, 132] on icon "submit" at bounding box center [385, 133] width 5 height 5
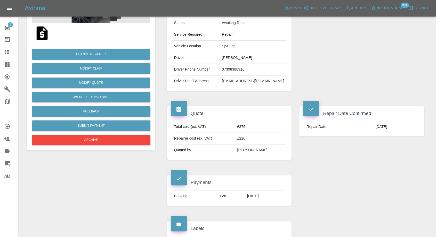
scroll to position [29, 0]
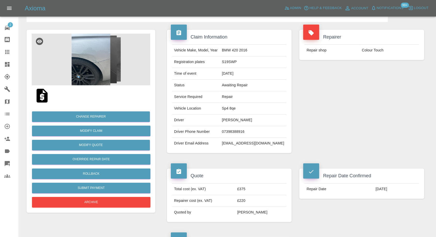
click at [230, 108] on td "Sp4 8qe" at bounding box center [253, 109] width 67 height 12
copy td "Sp4 8qe"
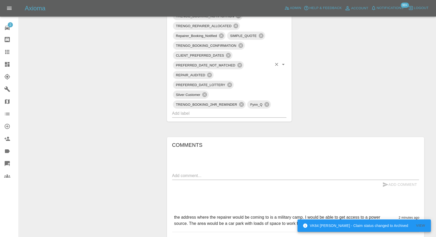
scroll to position [401, 0]
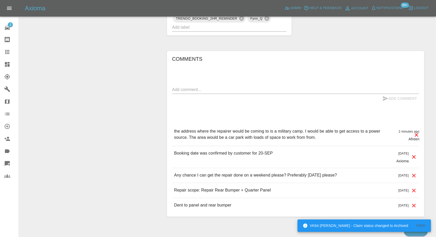
drag, startPoint x: 12, startPoint y: 50, endPoint x: 17, endPoint y: 55, distance: 6.9
click at [12, 50] on div at bounding box center [11, 52] width 14 height 6
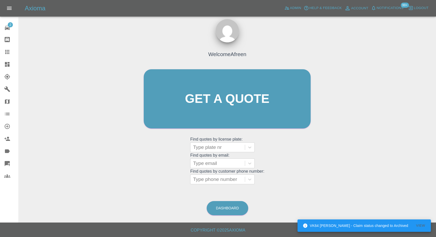
scroll to position [5, 0]
click at [218, 179] on div at bounding box center [217, 179] width 49 height 7
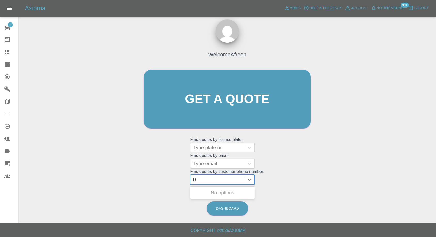
paste input "7485068014"
type input "07485068014"
click at [218, 191] on div "PT60SMT, Awaiting Repair" at bounding box center [222, 195] width 65 height 17
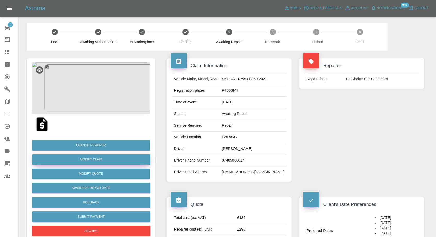
click at [97, 159] on link "Modify Claim" at bounding box center [91, 159] width 118 height 11
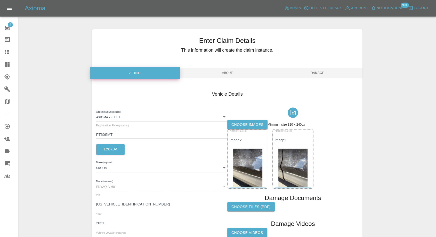
click at [249, 125] on label "Choose images" at bounding box center [247, 125] width 40 height 10
click at [0, 0] on input "Choose images" at bounding box center [0, 0] width 0 height 0
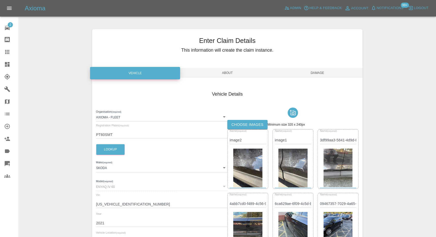
click at [318, 73] on span "Damage" at bounding box center [317, 73] width 90 height 10
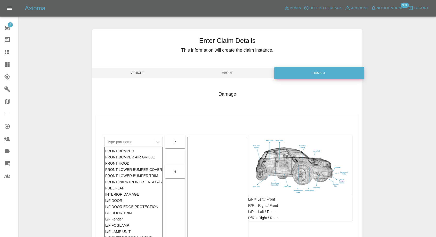
scroll to position [83, 0]
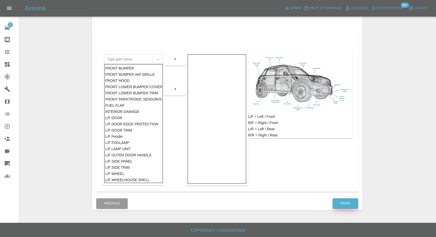
click at [351, 202] on button "Finish" at bounding box center [346, 203] width 26 height 11
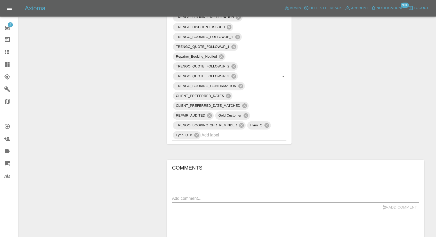
scroll to position [344, 0]
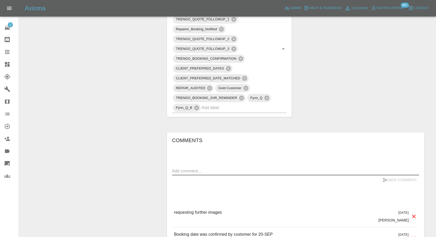
click at [222, 170] on textarea at bounding box center [295, 171] width 247 height 6
type textarea "Images added"
click at [384, 178] on icon "submit" at bounding box center [385, 179] width 5 height 5
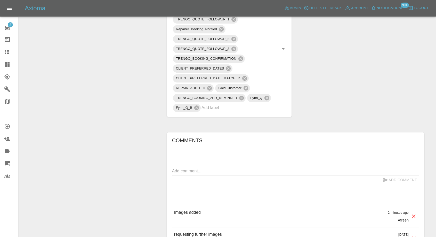
drag, startPoint x: 6, startPoint y: 48, endPoint x: 14, endPoint y: 62, distance: 15.6
click at [6, 48] on link "Claims" at bounding box center [9, 52] width 18 height 12
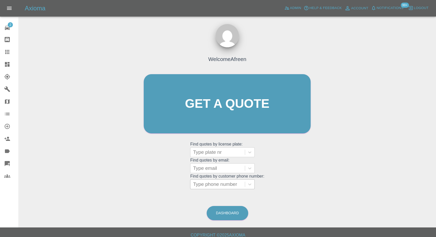
click at [215, 186] on div at bounding box center [217, 183] width 49 height 7
paste input "text"
type input "0"
click at [227, 182] on div at bounding box center [217, 183] width 49 height 7
paste input "7732330032"
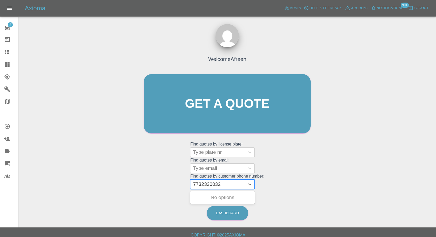
click at [196, 184] on input "7732330032" at bounding box center [207, 184] width 29 height 6
type input "07732330032"
click at [219, 194] on div "FE68 CUU, Awaiting Repair" at bounding box center [222, 200] width 65 height 17
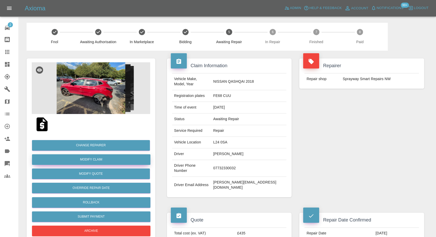
click at [92, 159] on link "Modify Claim" at bounding box center [91, 159] width 118 height 11
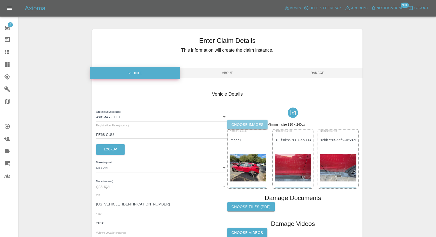
click at [245, 124] on label "Choose images" at bounding box center [247, 125] width 40 height 10
click at [0, 0] on input "Choose images" at bounding box center [0, 0] width 0 height 0
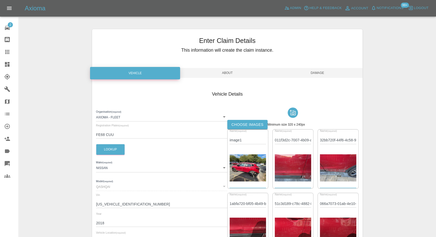
click at [317, 74] on span "Damage" at bounding box center [317, 73] width 90 height 10
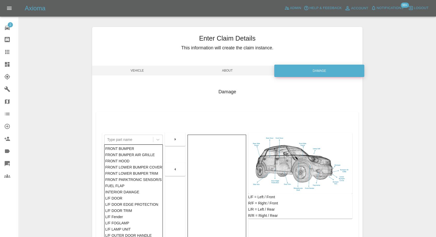
scroll to position [83, 0]
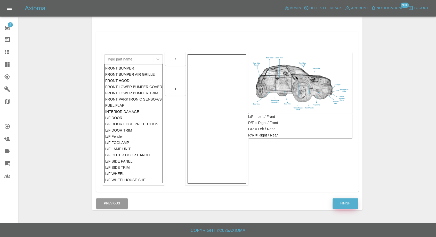
click at [345, 202] on button "Finish" at bounding box center [346, 203] width 26 height 11
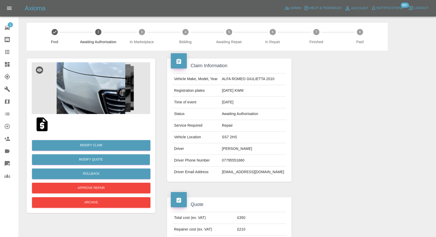
click at [42, 124] on img at bounding box center [42, 124] width 17 height 17
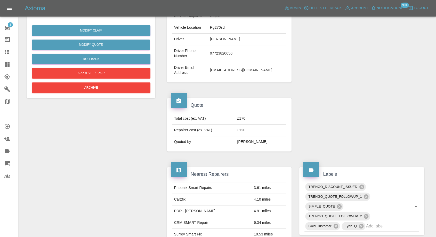
scroll to position [258, 0]
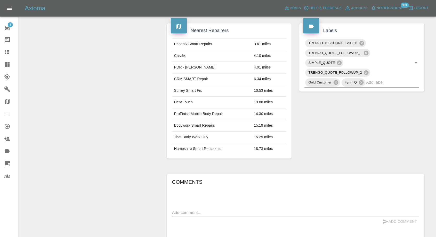
click at [208, 207] on div "Comments x Add Comment Repair scope: Repair Front Bumper Corner [DATE] Repair s…" at bounding box center [295, 227] width 247 height 99
click at [208, 212] on textarea at bounding box center [295, 212] width 247 height 6
paste textarea "Thank you for your message and generous offer. I have a friend who has arranged…"
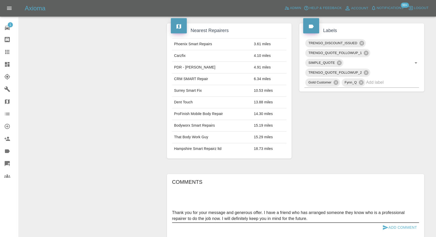
type textarea "Thank you for your message and generous offer. I have a friend who has arranged…"
click at [383, 226] on icon "submit" at bounding box center [385, 227] width 5 height 5
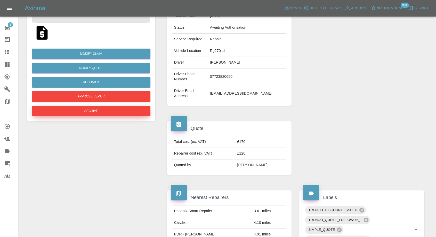
scroll to position [86, 0]
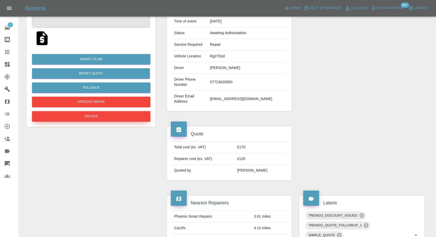
click at [105, 119] on button "Archive" at bounding box center [91, 116] width 118 height 11
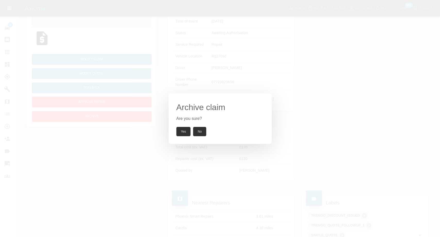
click at [185, 131] on button "Yes" at bounding box center [183, 131] width 14 height 9
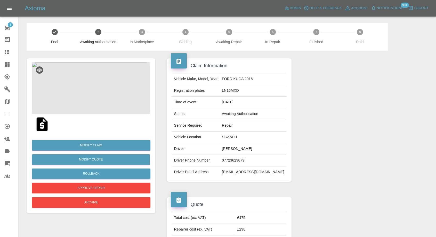
click at [42, 122] on img at bounding box center [42, 124] width 17 height 17
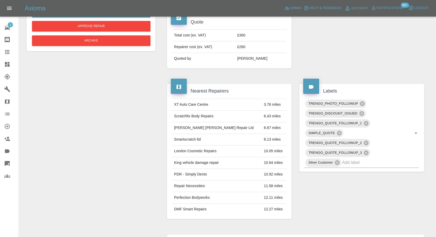
scroll to position [258, 0]
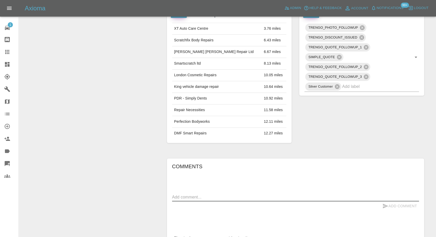
click at [229, 196] on textarea at bounding box center [295, 197] width 247 height 6
paste textarea "Thanks for your message and for the discount Please note that [PERSON_NAME] wil…"
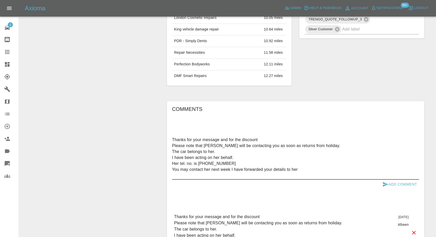
scroll to position [421, 0]
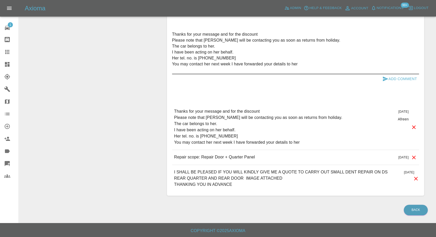
type textarea "Thanks for your message and for the discount Please note that [PERSON_NAME] wil…"
